Goal: Navigation & Orientation: Find specific page/section

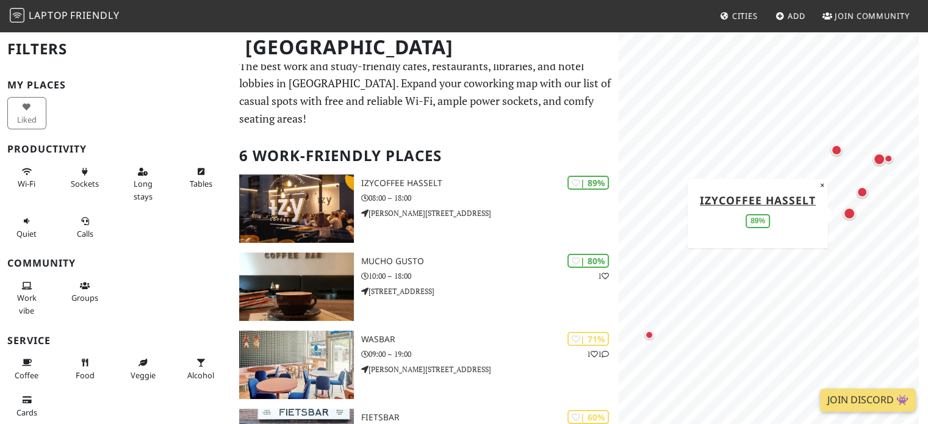
scroll to position [20, 0]
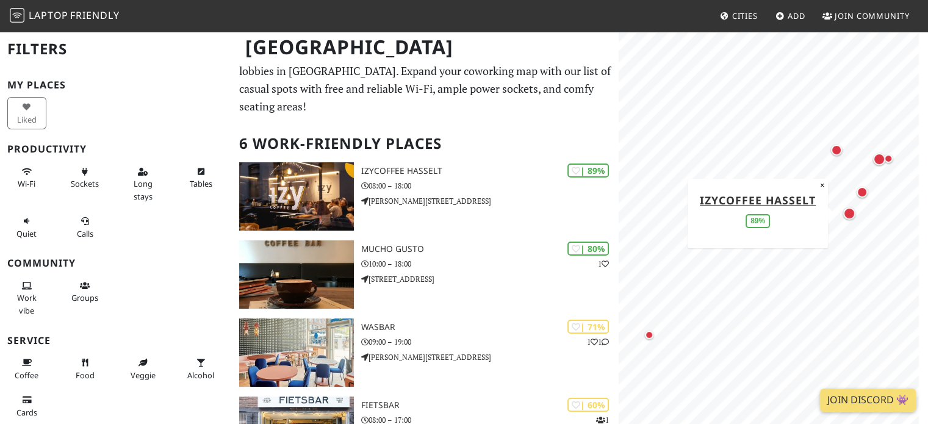
click at [850, 220] on div "Map marker" at bounding box center [849, 213] width 17 height 17
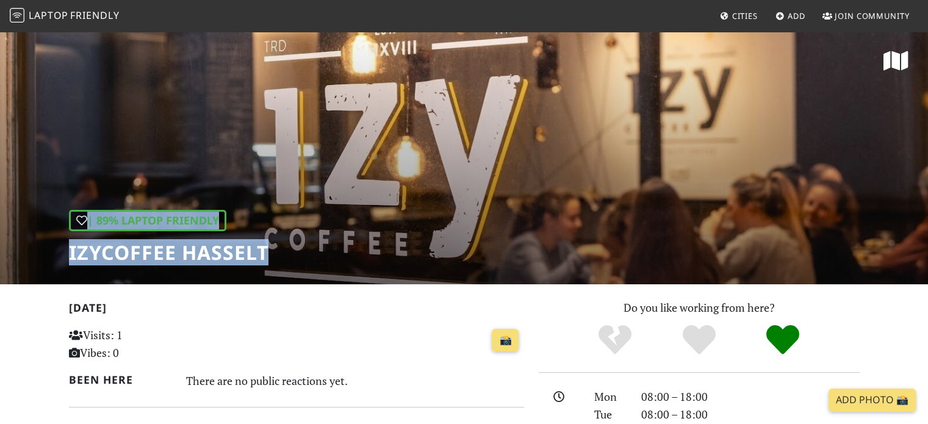
drag, startPoint x: 928, startPoint y: 56, endPoint x: 933, endPoint y: 117, distance: 61.3
click at [928, 117] on html "Laptop Friendly Cities Add Join Community | 89% Laptop Friendly IzyCoffee Hasse…" at bounding box center [464, 212] width 928 height 424
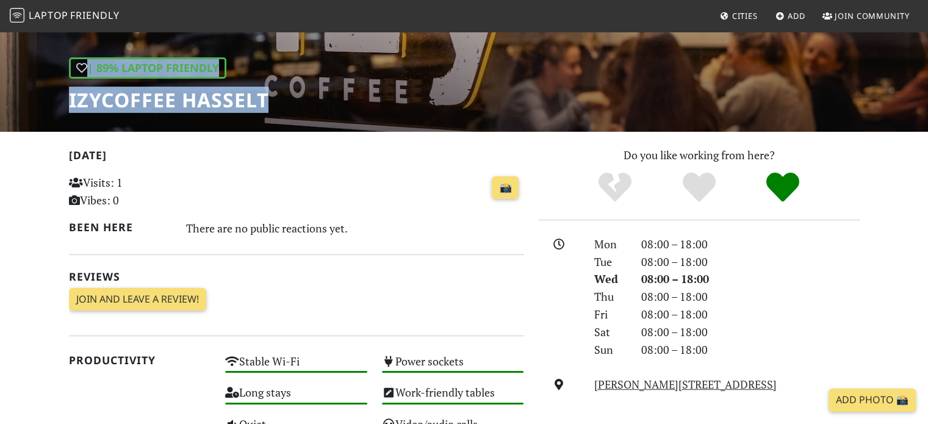
scroll to position [150, 0]
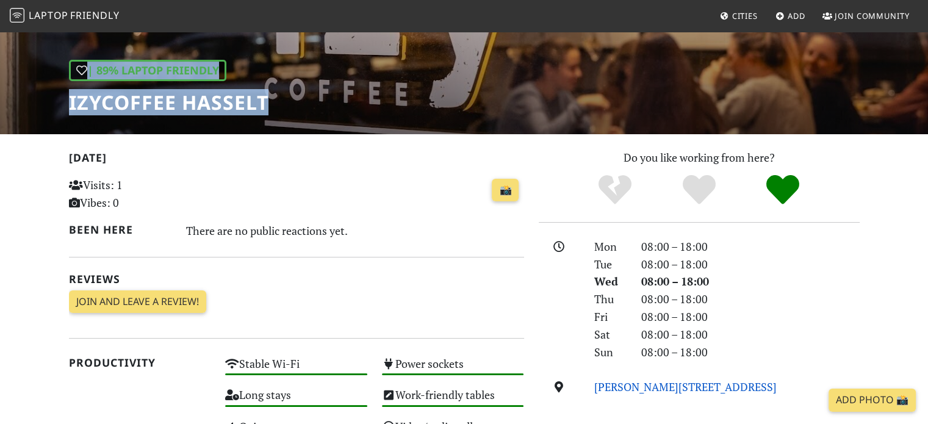
click at [713, 384] on link "[PERSON_NAME][STREET_ADDRESS]" at bounding box center [685, 387] width 182 height 15
